Goal: Information Seeking & Learning: Learn about a topic

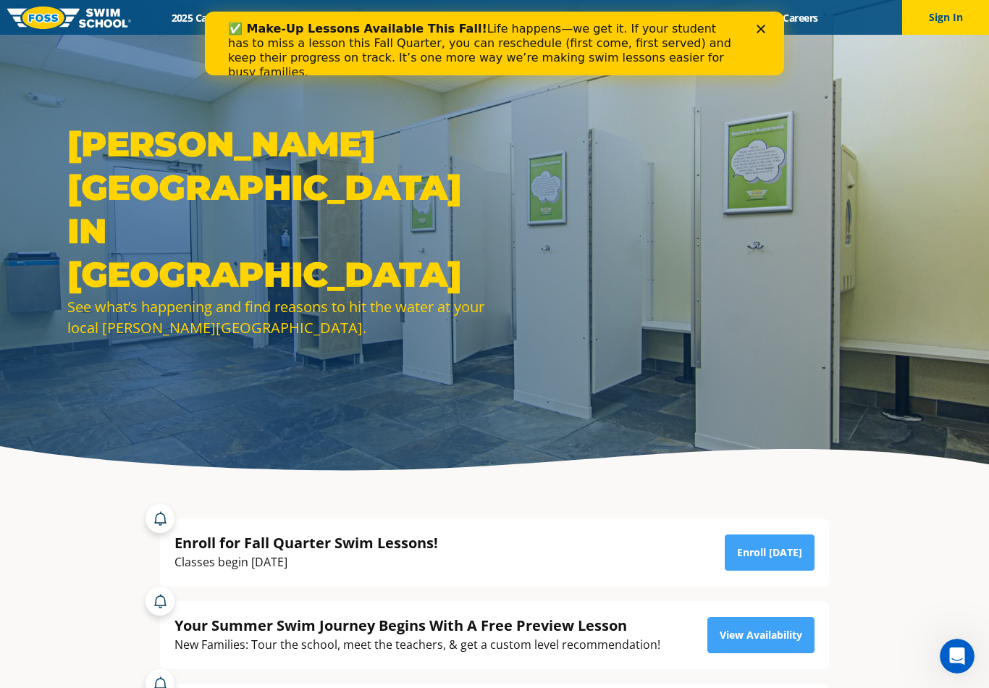
click at [758, 32] on polygon "Close" at bounding box center [761, 29] width 9 height 9
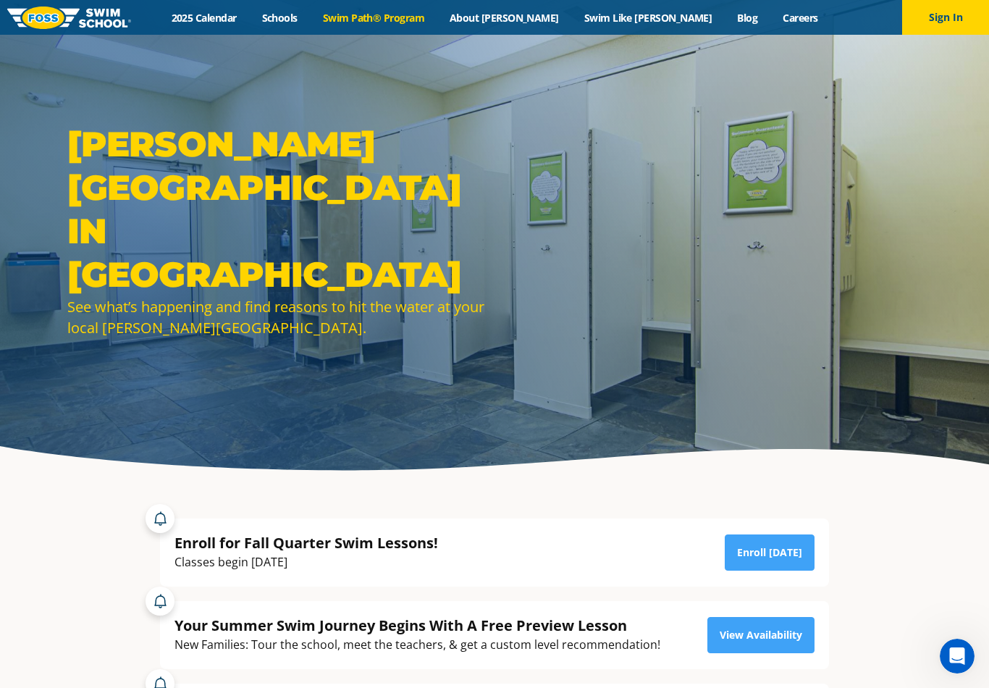
click at [429, 23] on link "Swim Path® Program" at bounding box center [373, 18] width 127 height 14
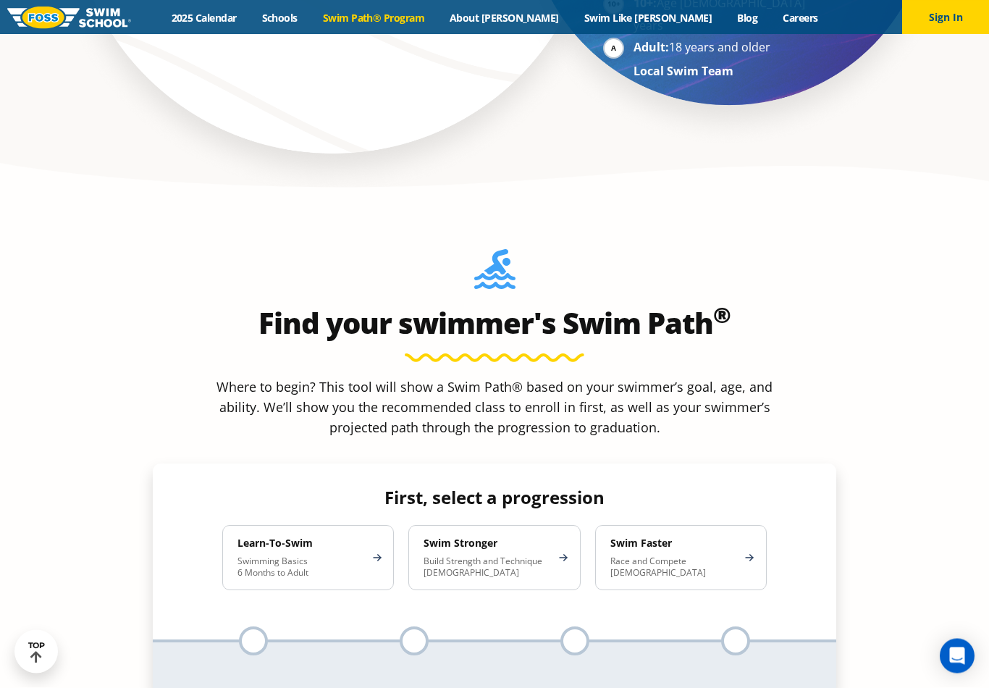
scroll to position [1224, 0]
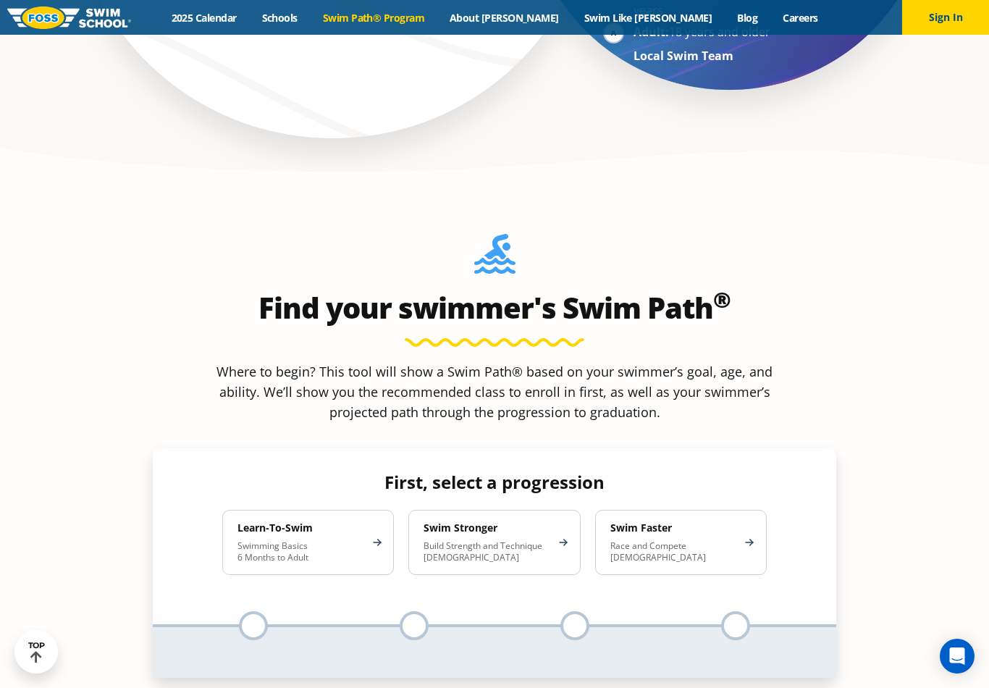
click at [312, 521] on h4 "Learn-To-Swim" at bounding box center [300, 527] width 127 height 13
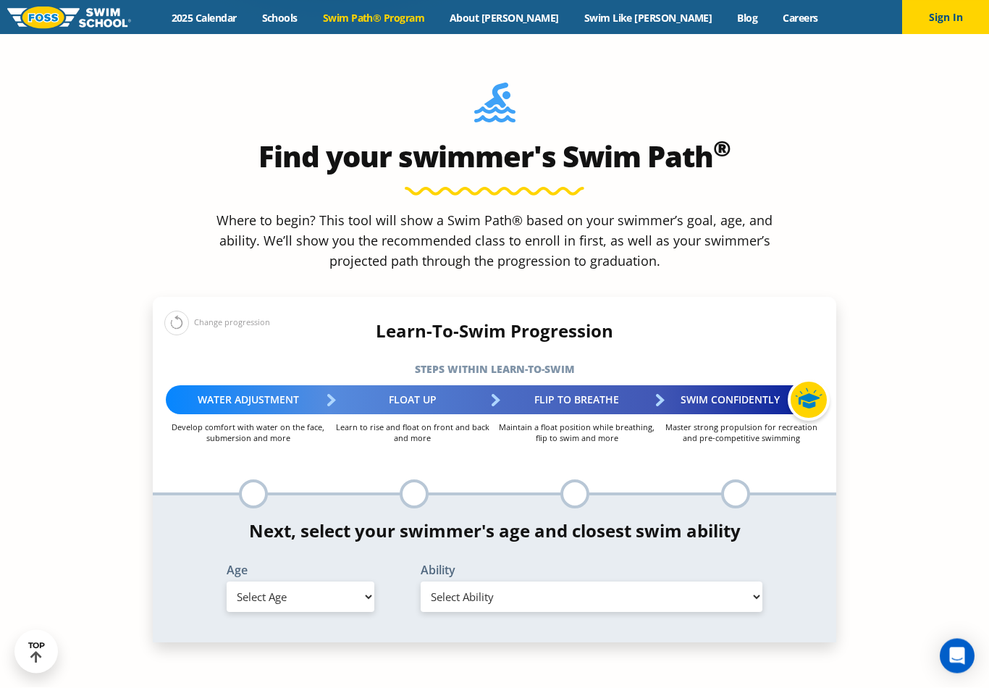
scroll to position [1375, 0]
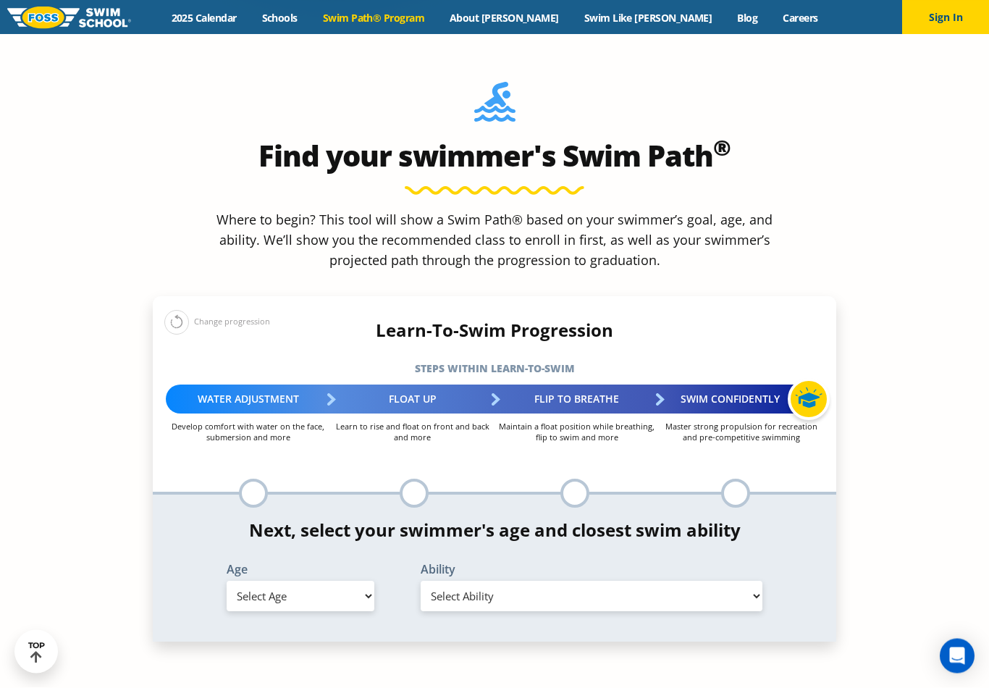
click at [351, 581] on select "Select Age 6 months - 1 year 1 year 2 years 3 years 4 years 5 years 6 years 7 y…" at bounding box center [301, 596] width 148 height 30
select select "adult-18-years-"
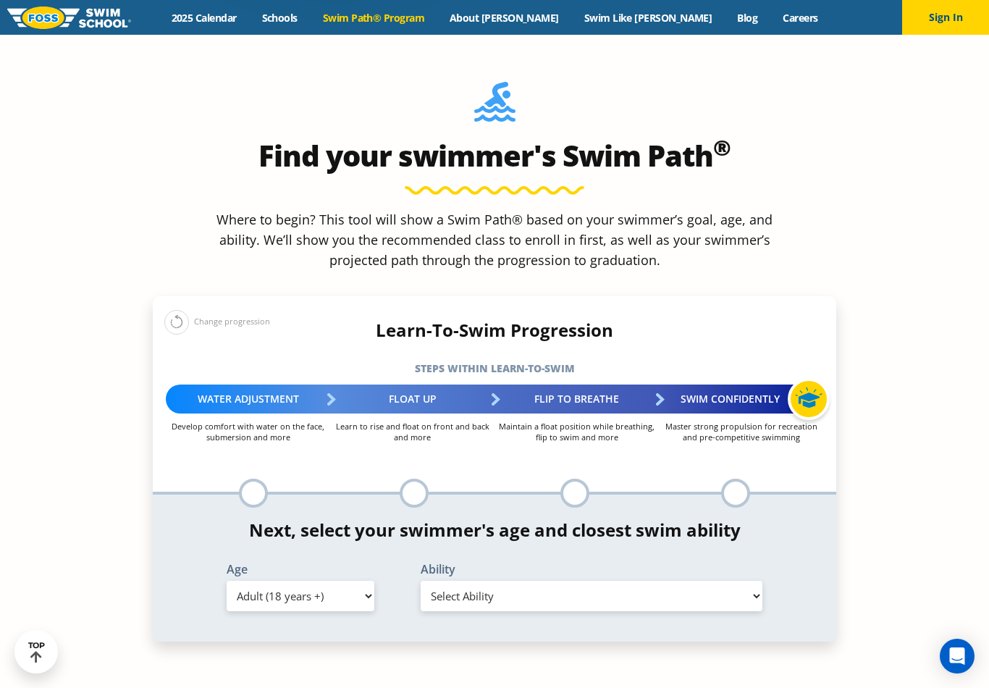
click at [508, 581] on select "Select Ability First in-water experience When in the water reliant on a life ja…" at bounding box center [592, 596] width 342 height 30
select select "adult-18-years--first-in-water-experience"
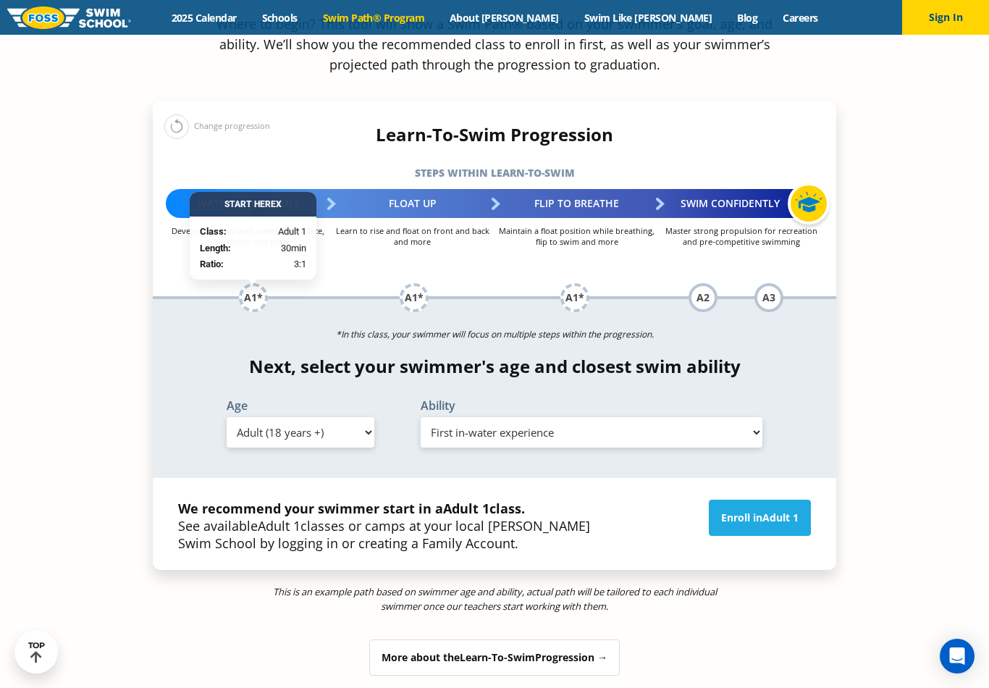
scroll to position [1584, 0]
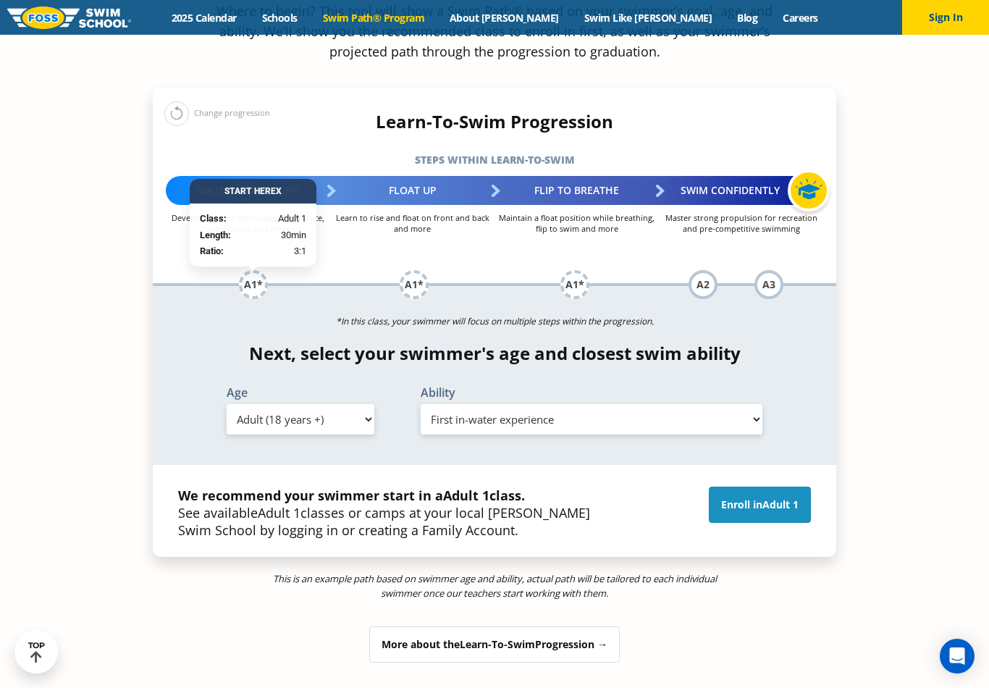
click at [753, 487] on link "Enroll in Adult 1" at bounding box center [760, 505] width 102 height 36
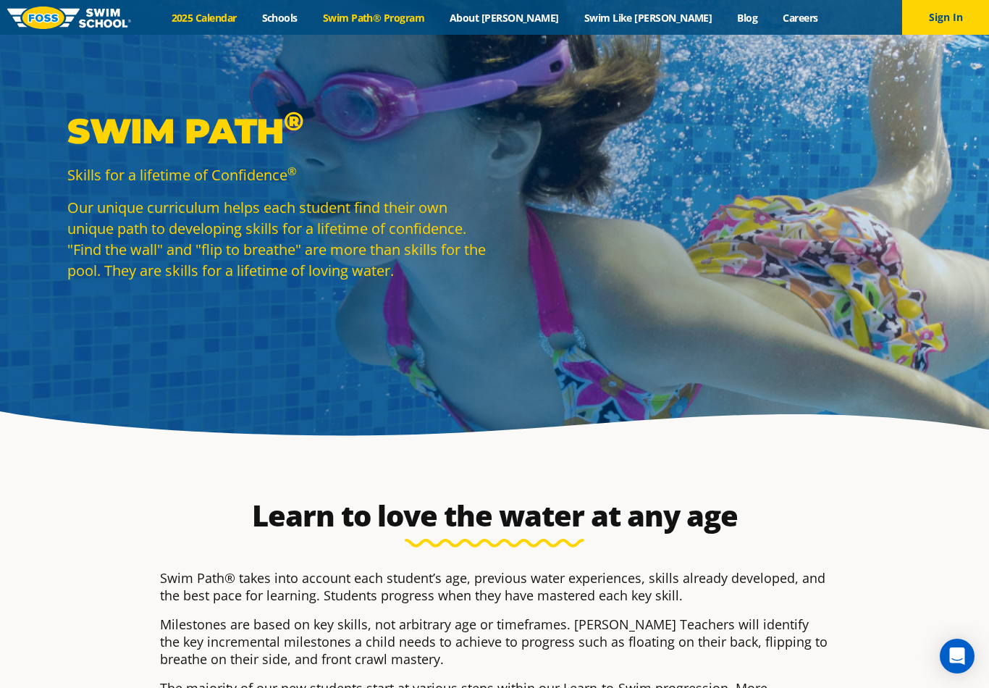
click at [249, 17] on link "2025 Calendar" at bounding box center [204, 18] width 91 height 14
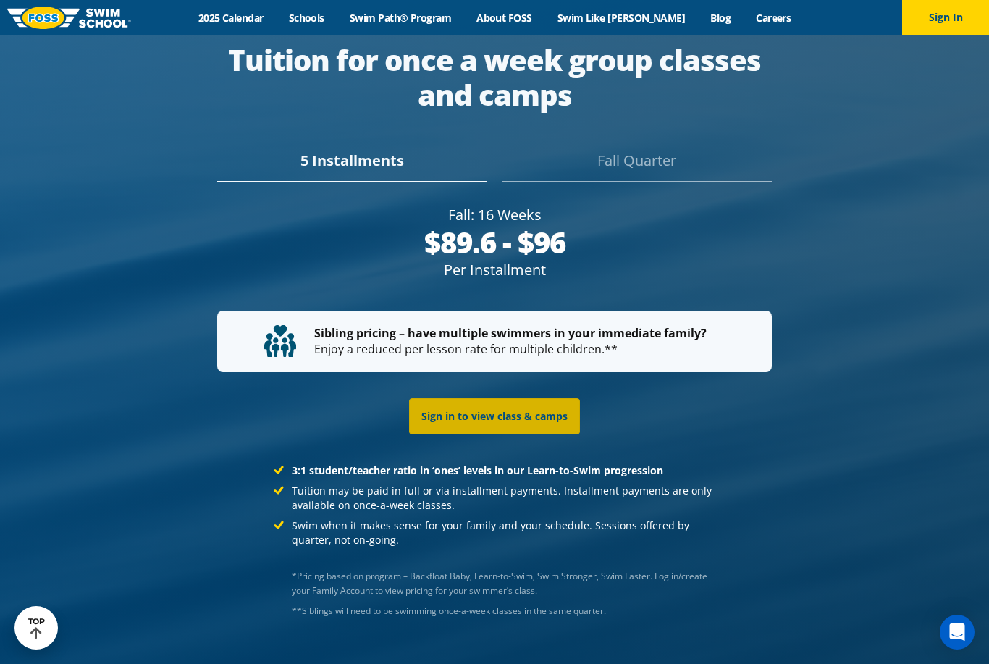
scroll to position [2740, 0]
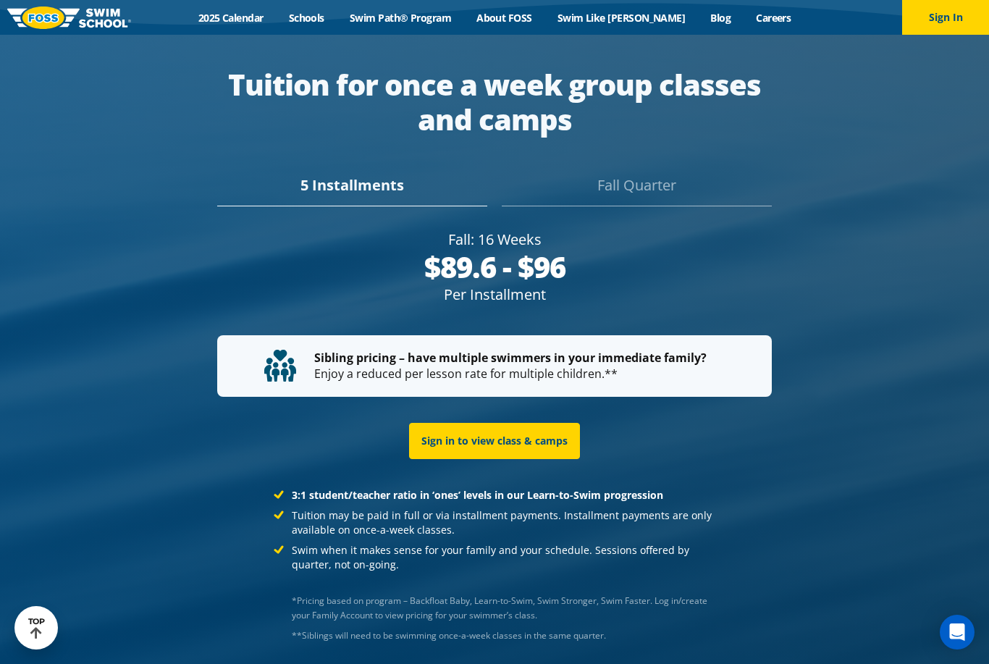
click at [625, 206] on div "5 Installments Fall Quarter" at bounding box center [494, 181] width 683 height 51
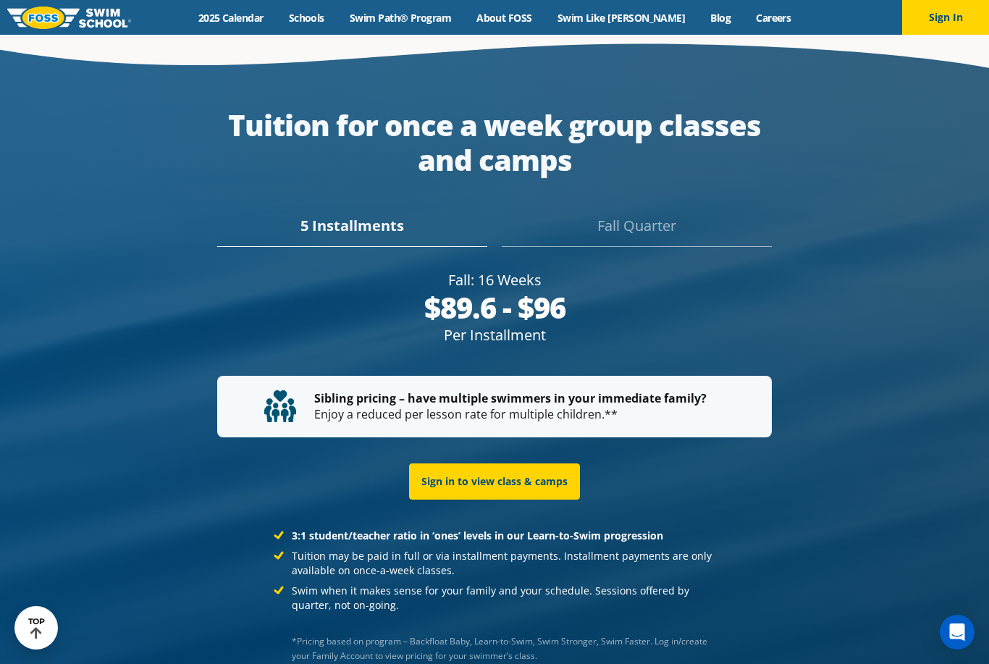
click at [641, 247] on div "Fall Quarter" at bounding box center [637, 231] width 270 height 32
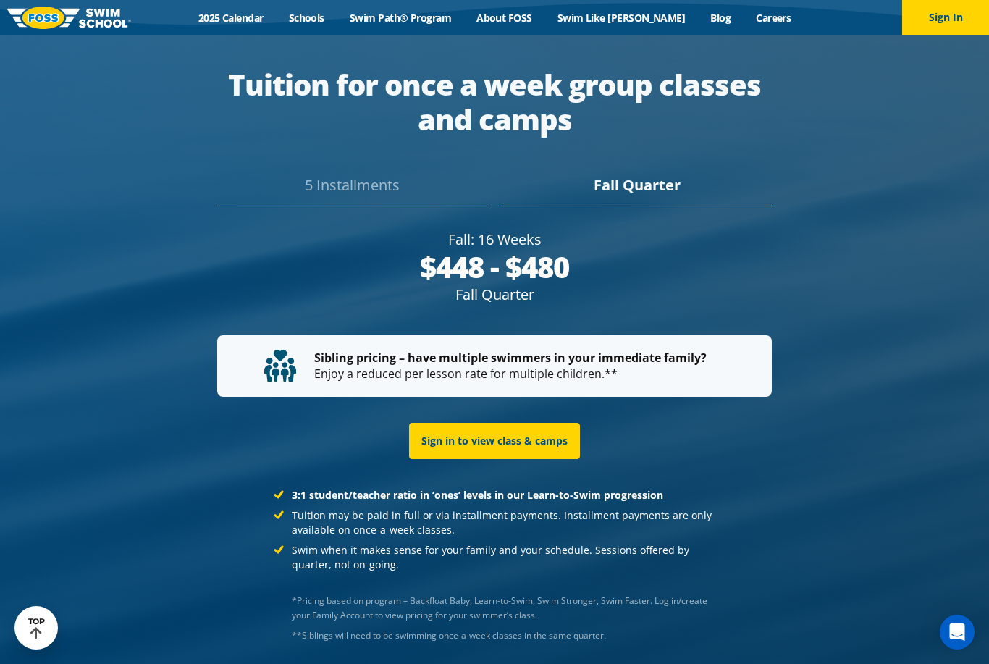
click at [321, 206] on div "5 Installments" at bounding box center [352, 190] width 270 height 32
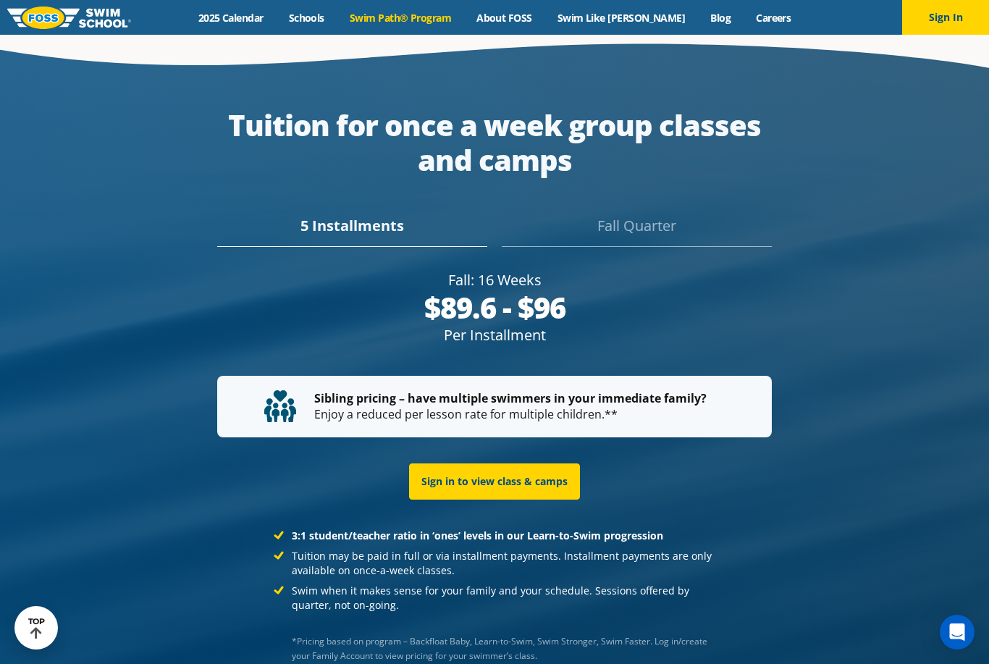
click at [437, 20] on link "Swim Path® Program" at bounding box center [400, 18] width 127 height 14
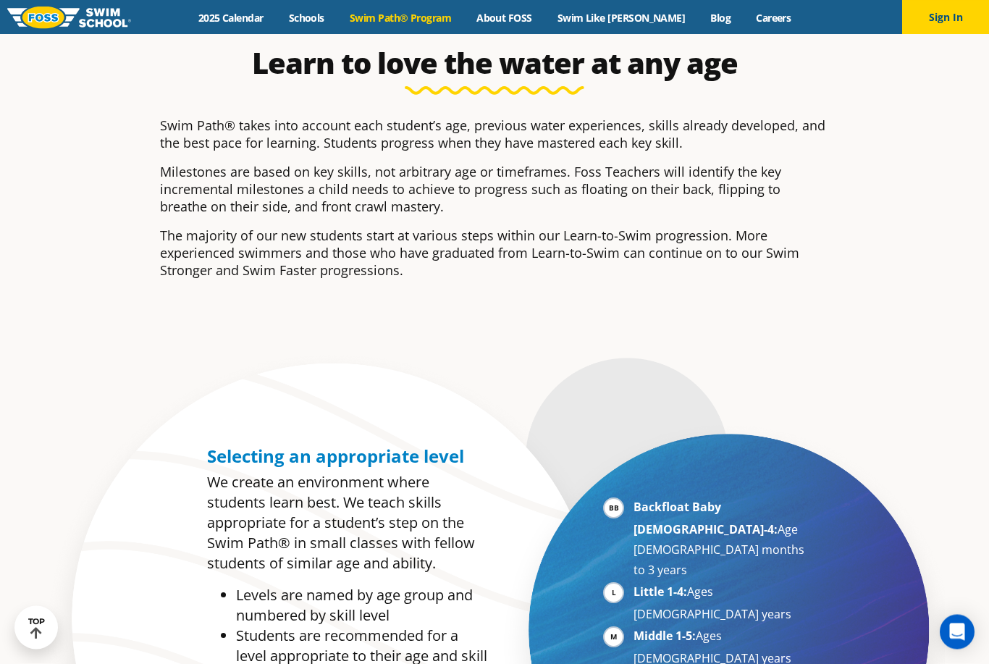
scroll to position [471, 0]
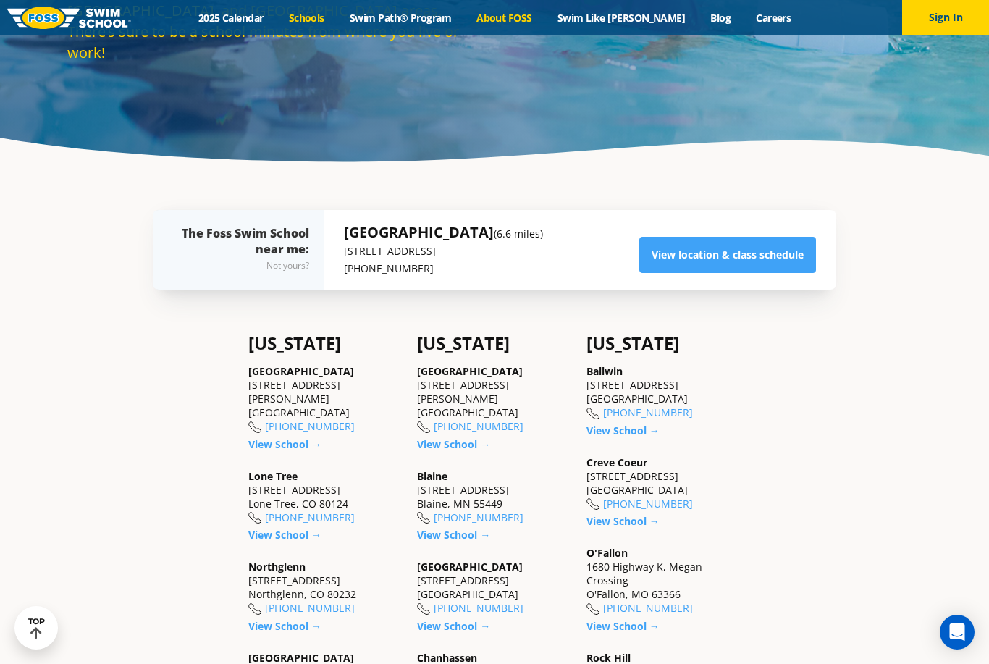
scroll to position [285, 0]
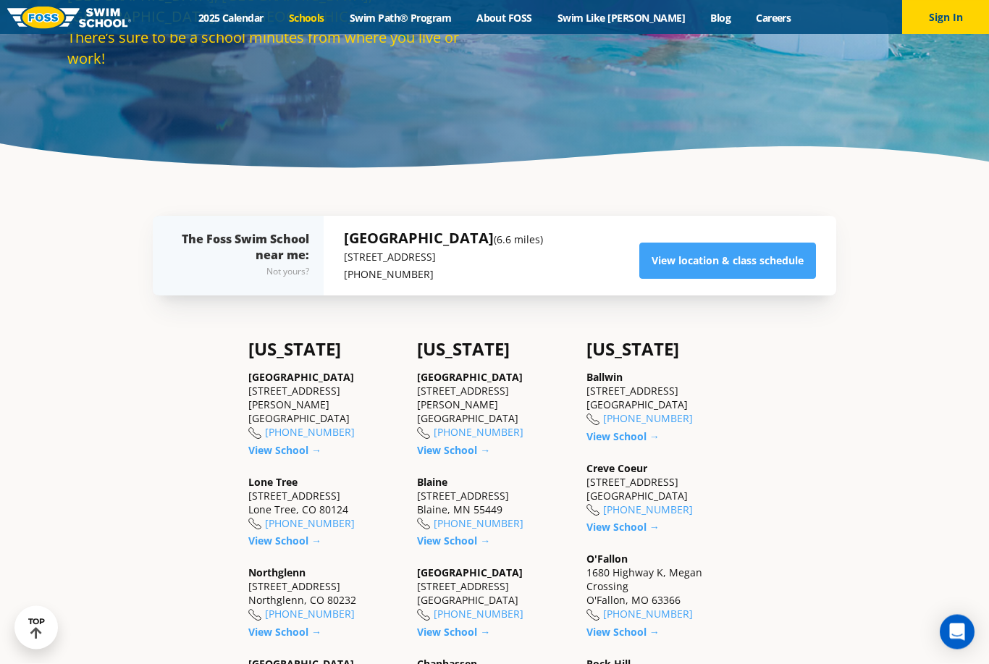
click at [522, 16] on link "About FOSS" at bounding box center [504, 18] width 81 height 14
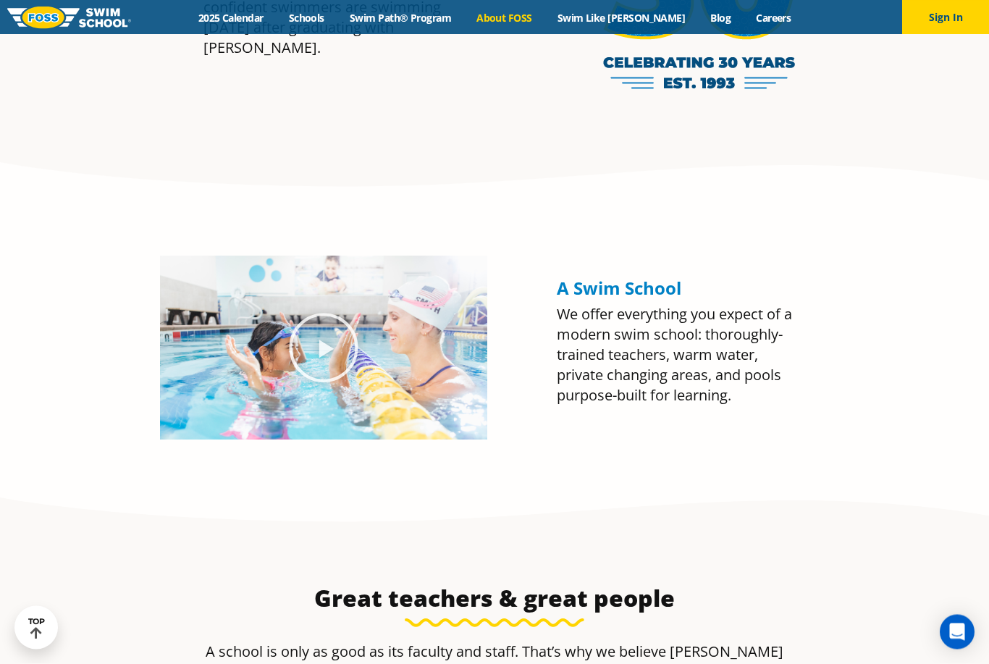
click at [330, 374] on icon "Play Video about Olympian Regan Smith, FOSS" at bounding box center [323, 348] width 72 height 72
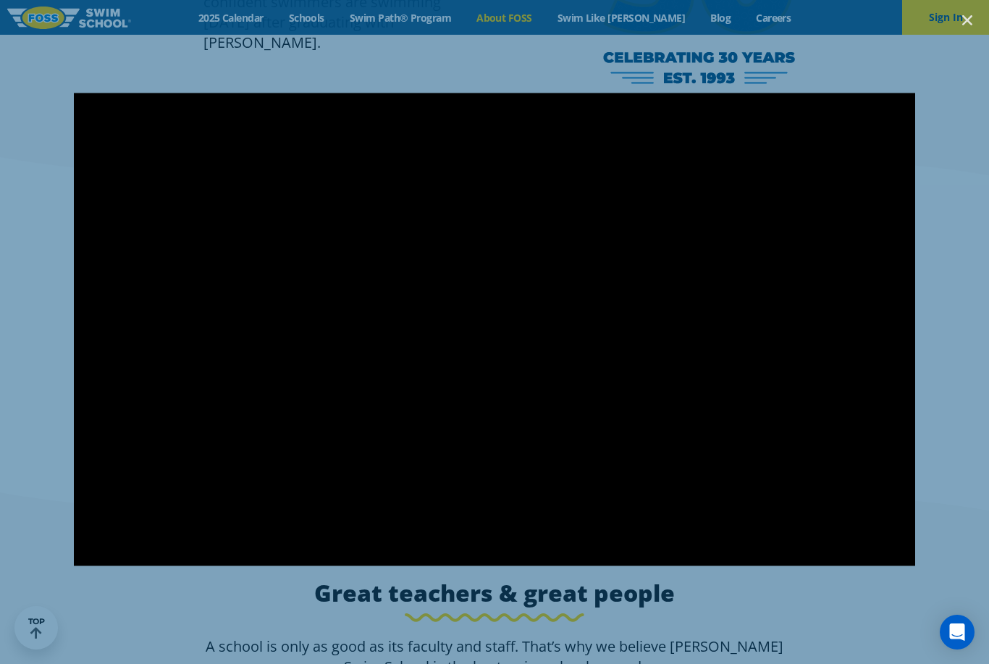
scroll to position [1490, 0]
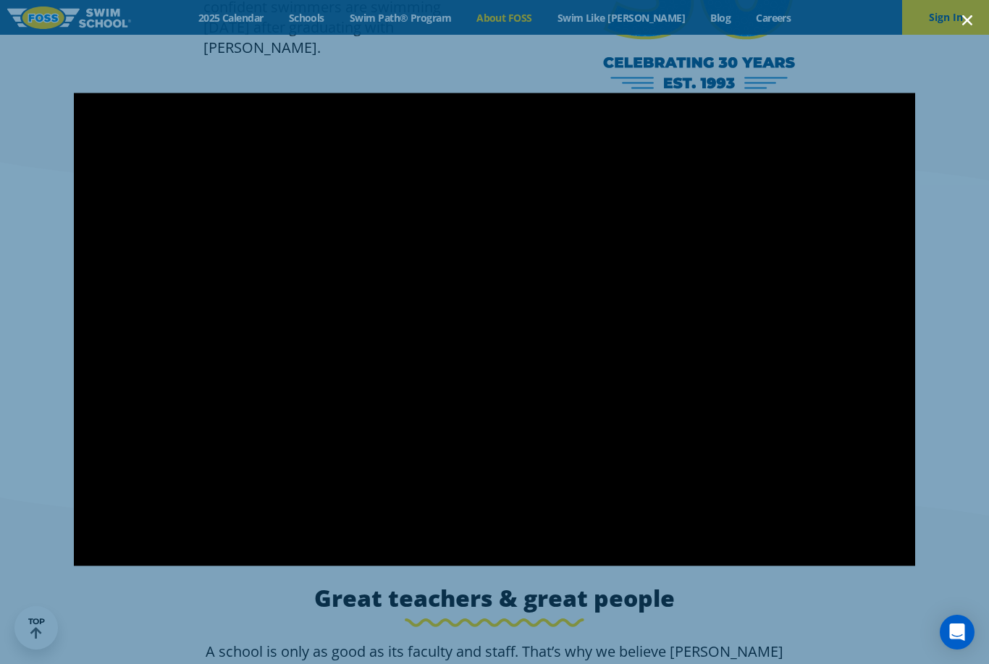
click at [971, 26] on icon "Close (Esc)" at bounding box center [967, 20] width 14 height 14
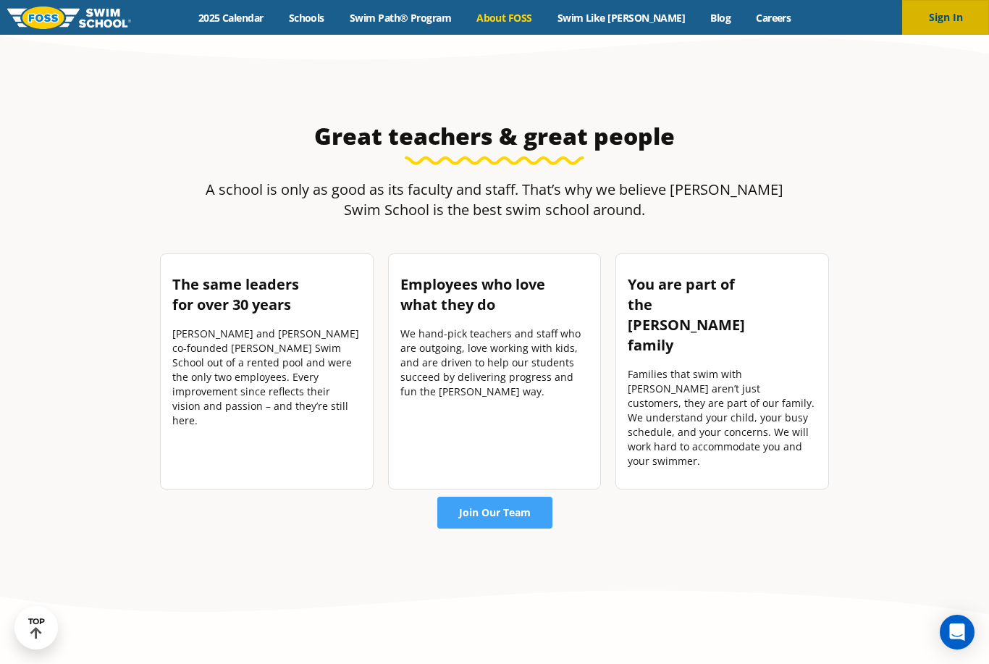
scroll to position [1957, 0]
